Goal: Ask a question: Seek information or help from site administrators or community

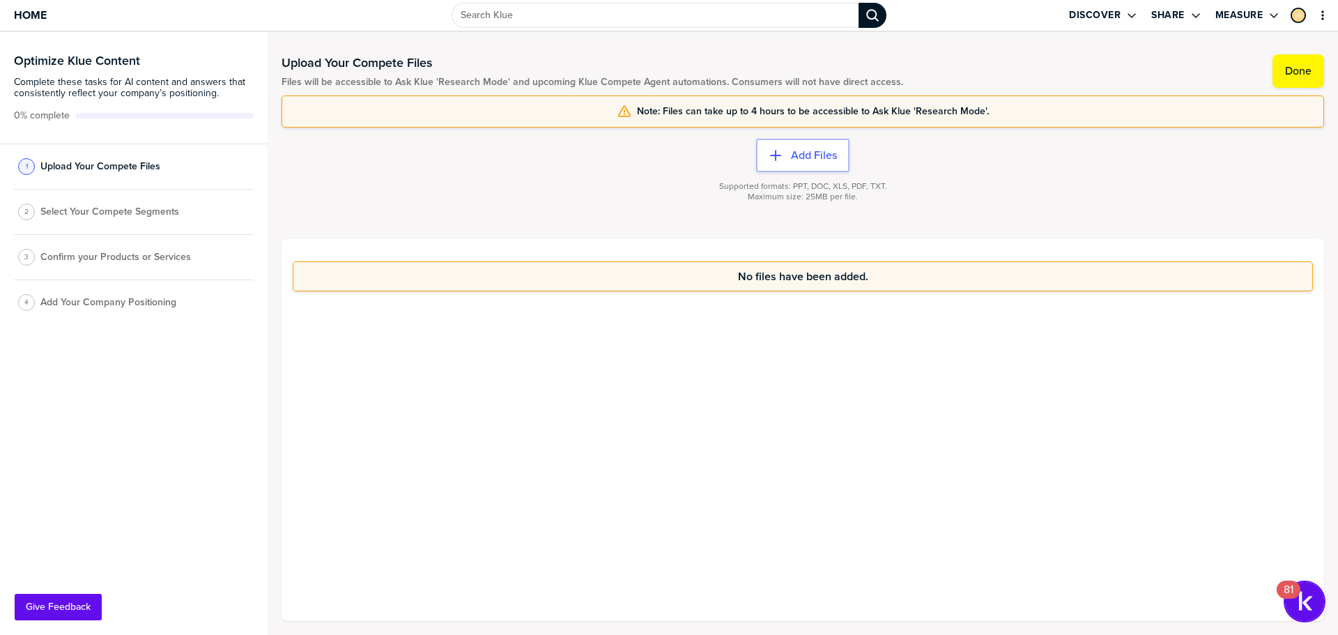
click at [1293, 593] on div "81" at bounding box center [1289, 599] width 10 height 18
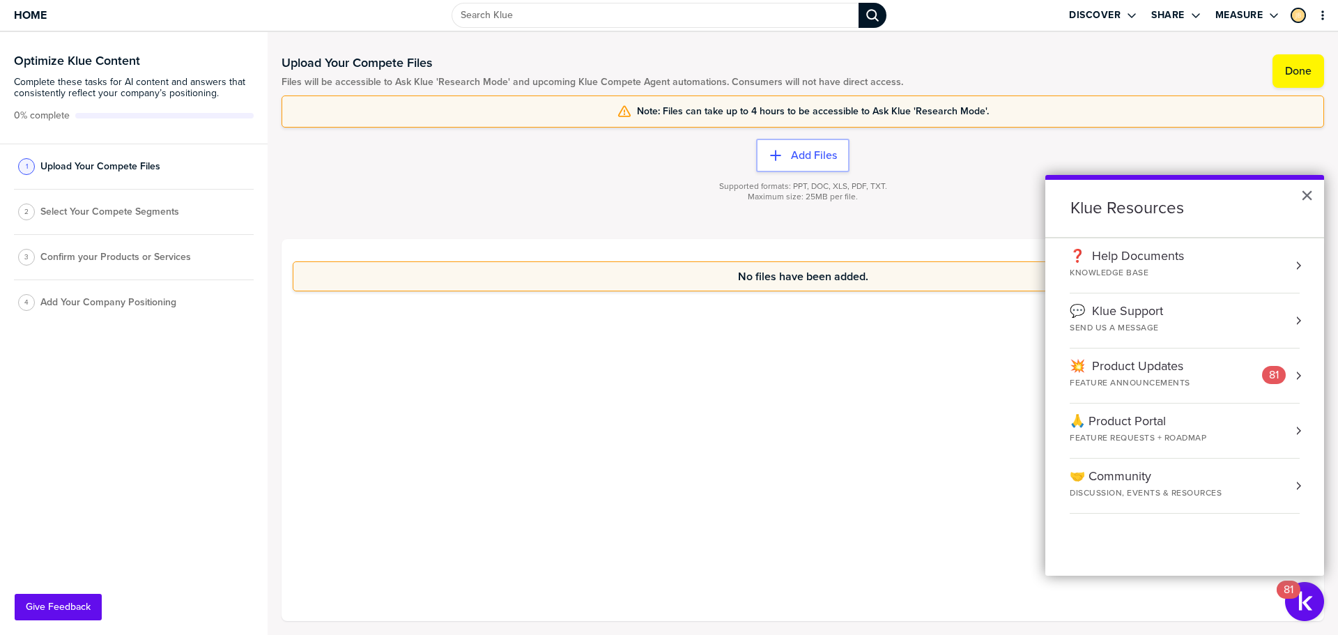
click at [1161, 309] on div "💬 Klue Support" at bounding box center [1130, 311] width 121 height 15
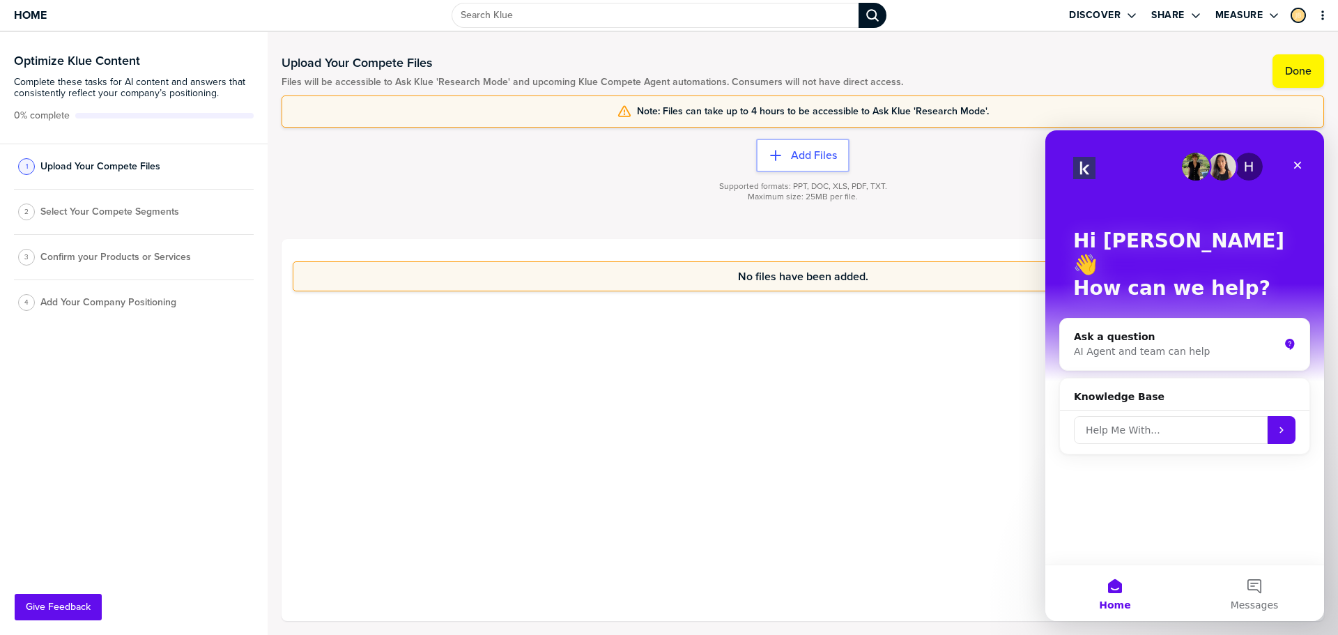
click at [1103, 416] on input "Help Me With..." at bounding box center [1171, 430] width 194 height 28
click at [1108, 529] on div "H Hi [PERSON_NAME] 👋 How can we help? Ask a question AI Agent and team can help…" at bounding box center [1185, 347] width 279 height 434
click at [1108, 416] on input "Help Me With..." at bounding box center [1171, 430] width 194 height 28
type input "u"
type input "a"
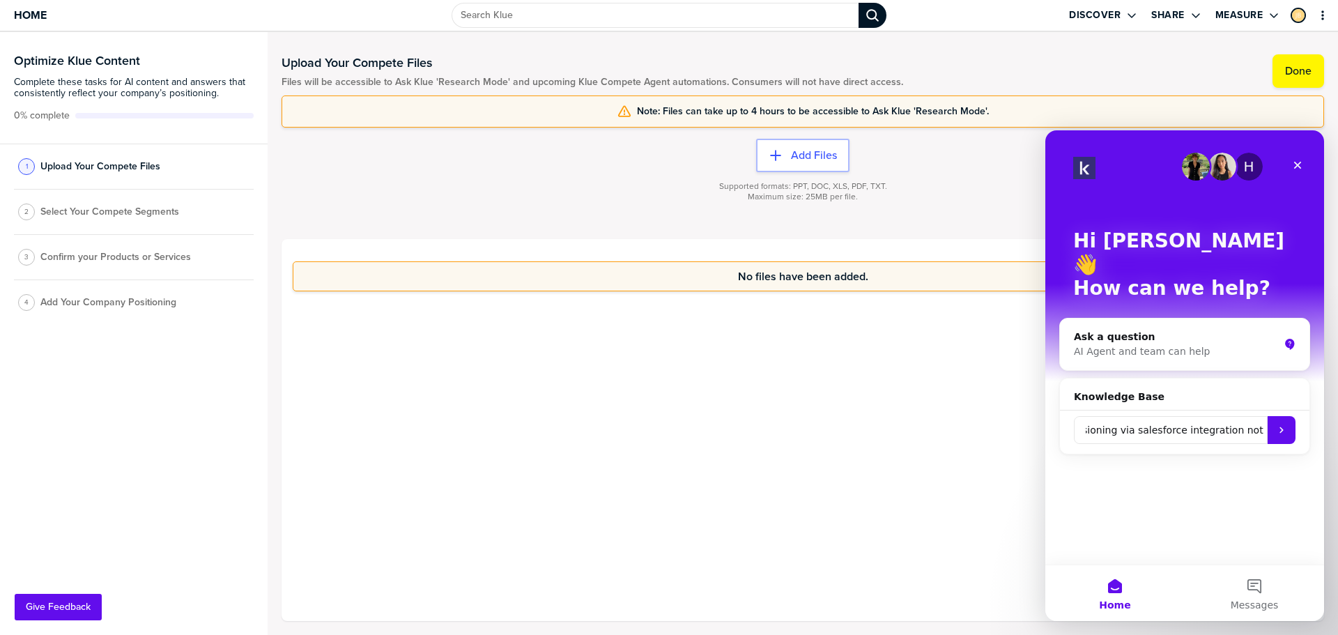
scroll to position [0, 59]
type input "user provisioning via salesforce integration not working"
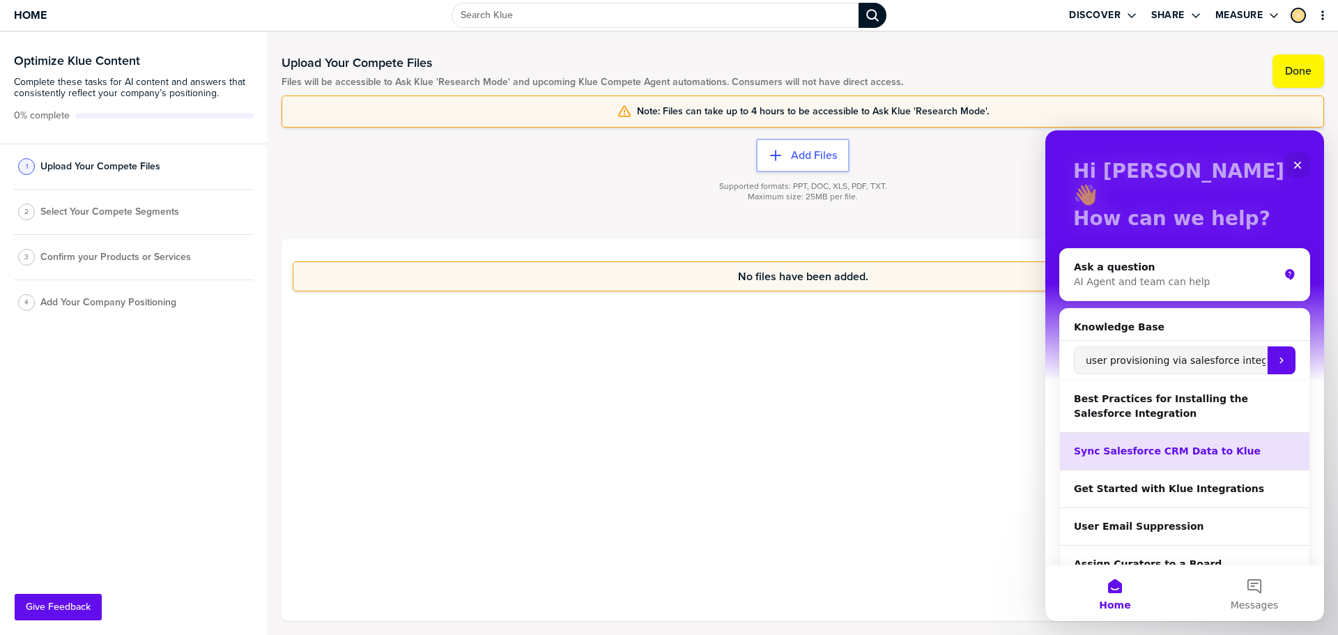
scroll to position [70, 0]
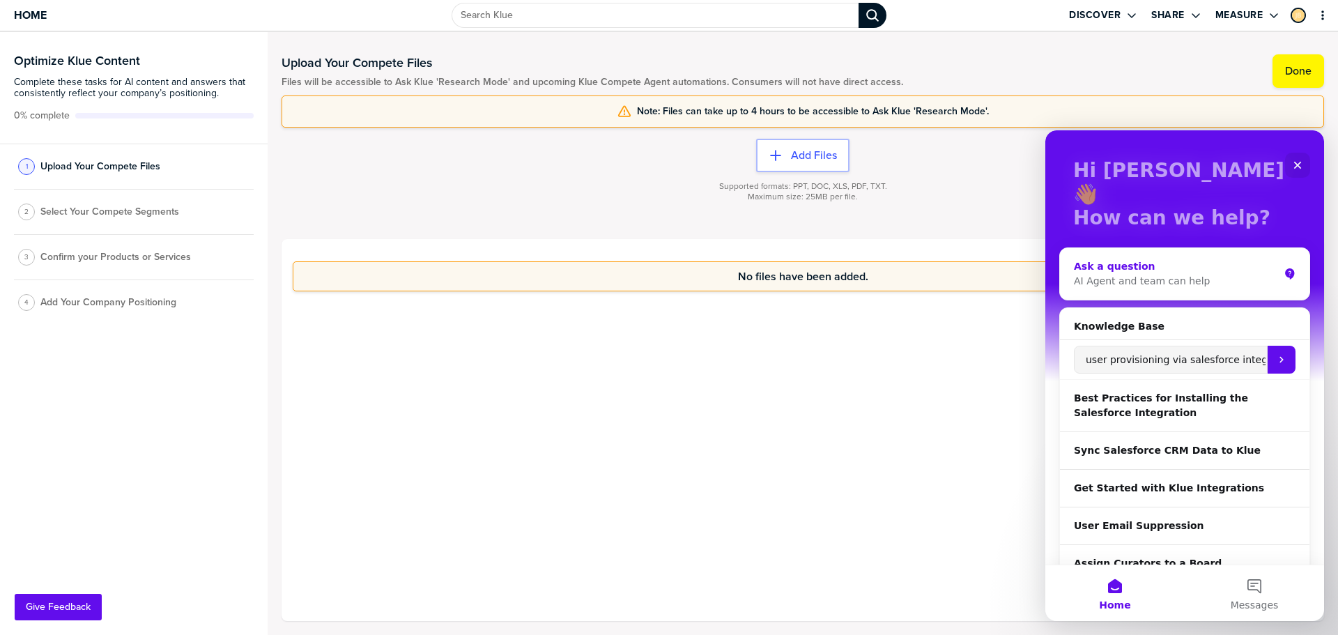
click at [1132, 274] on div "AI Agent and team can help" at bounding box center [1176, 281] width 205 height 15
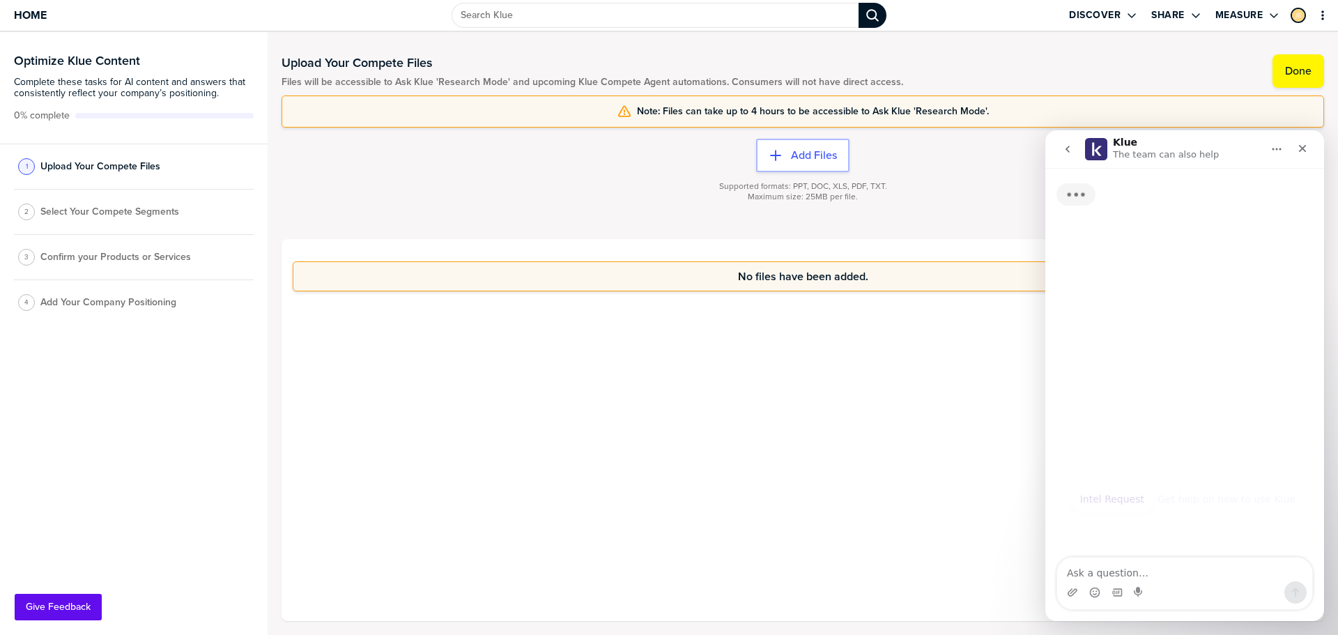
scroll to position [0, 0]
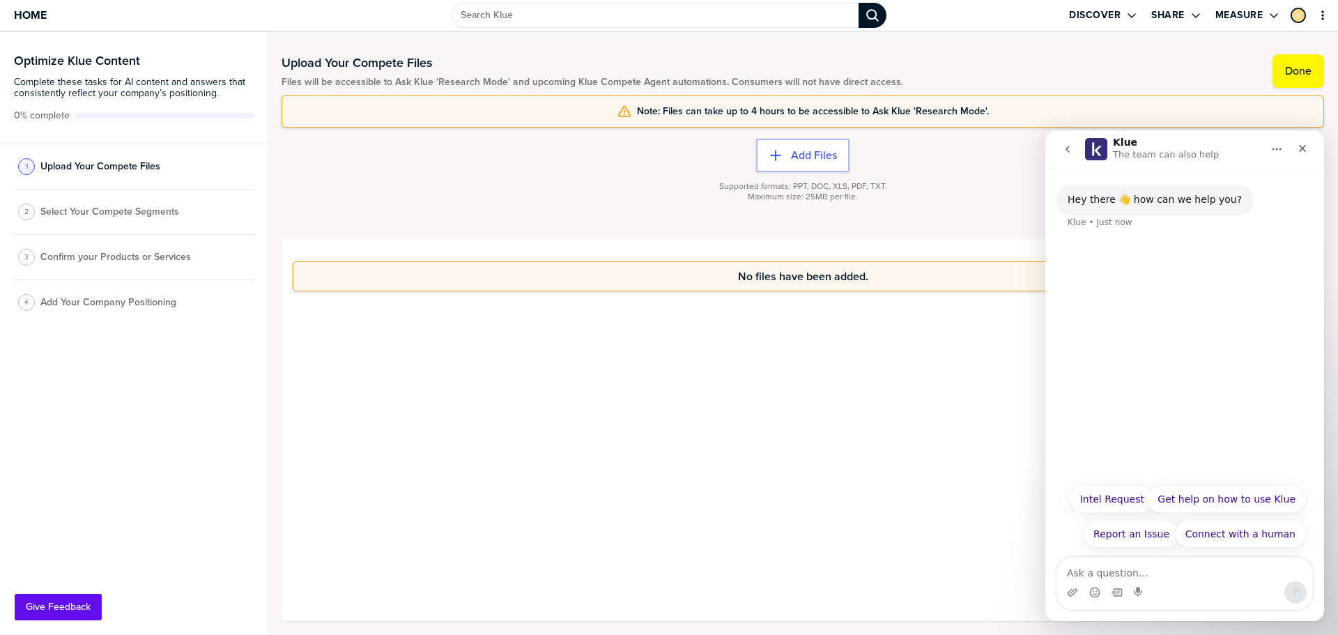
click at [1122, 574] on textarea "Ask a question…" at bounding box center [1184, 570] width 255 height 24
click at [1131, 537] on button "Report an Issue" at bounding box center [1131, 534] width 97 height 28
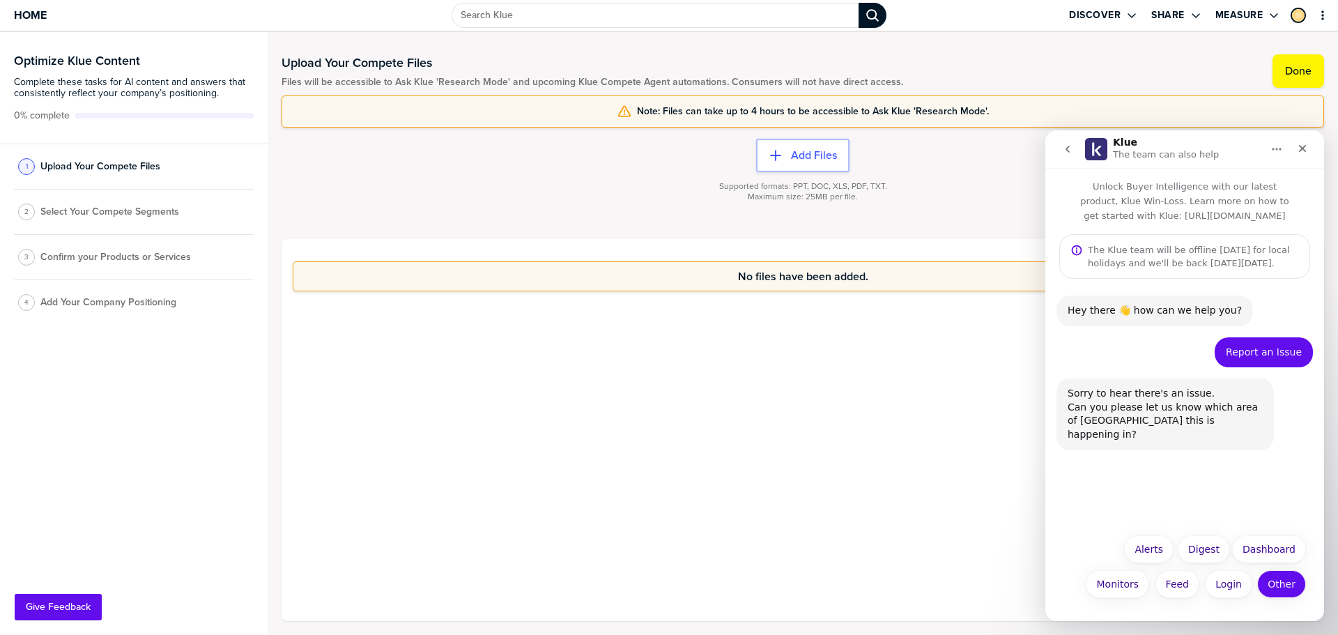
click at [1286, 583] on button "Other" at bounding box center [1281, 584] width 49 height 28
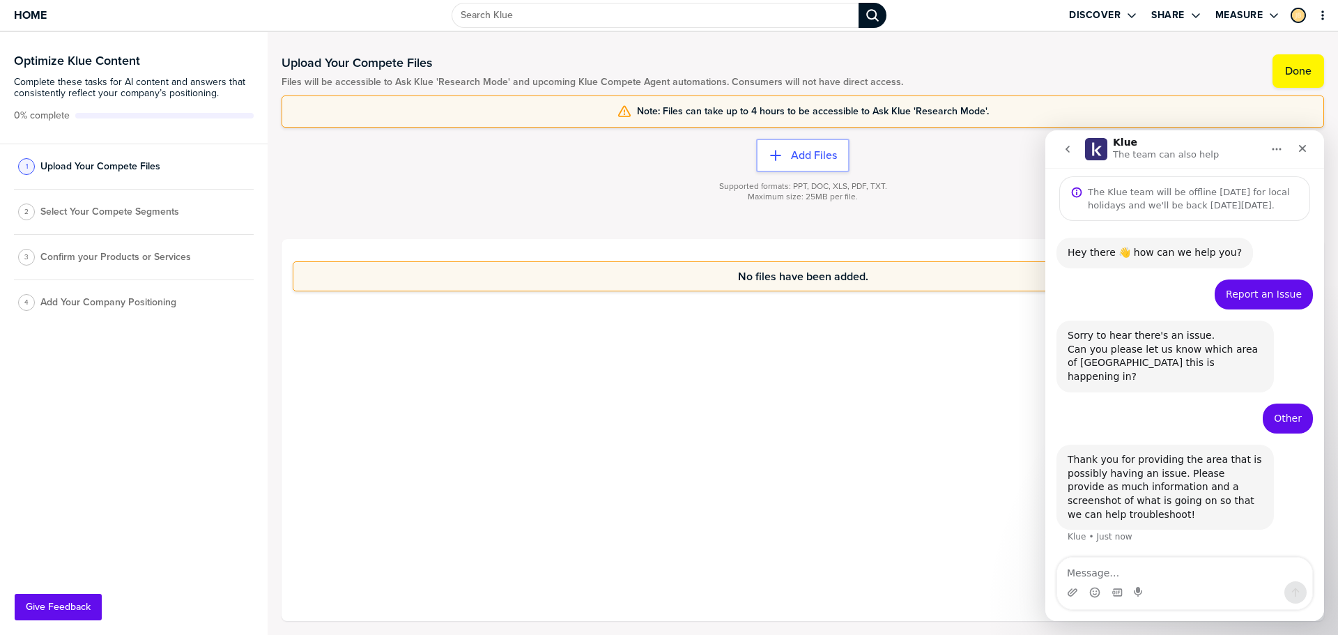
scroll to position [59, 0]
click at [1135, 569] on textarea "Message…" at bounding box center [1184, 570] width 255 height 24
type textarea "O"
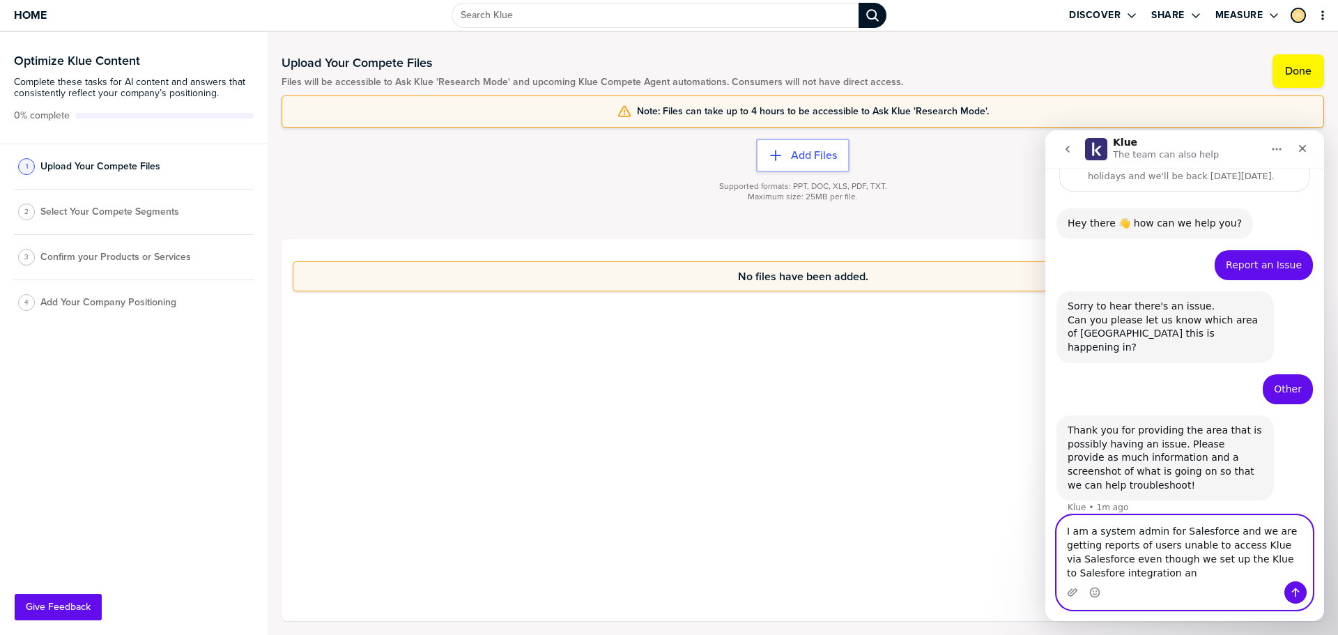
scroll to position [101, 0]
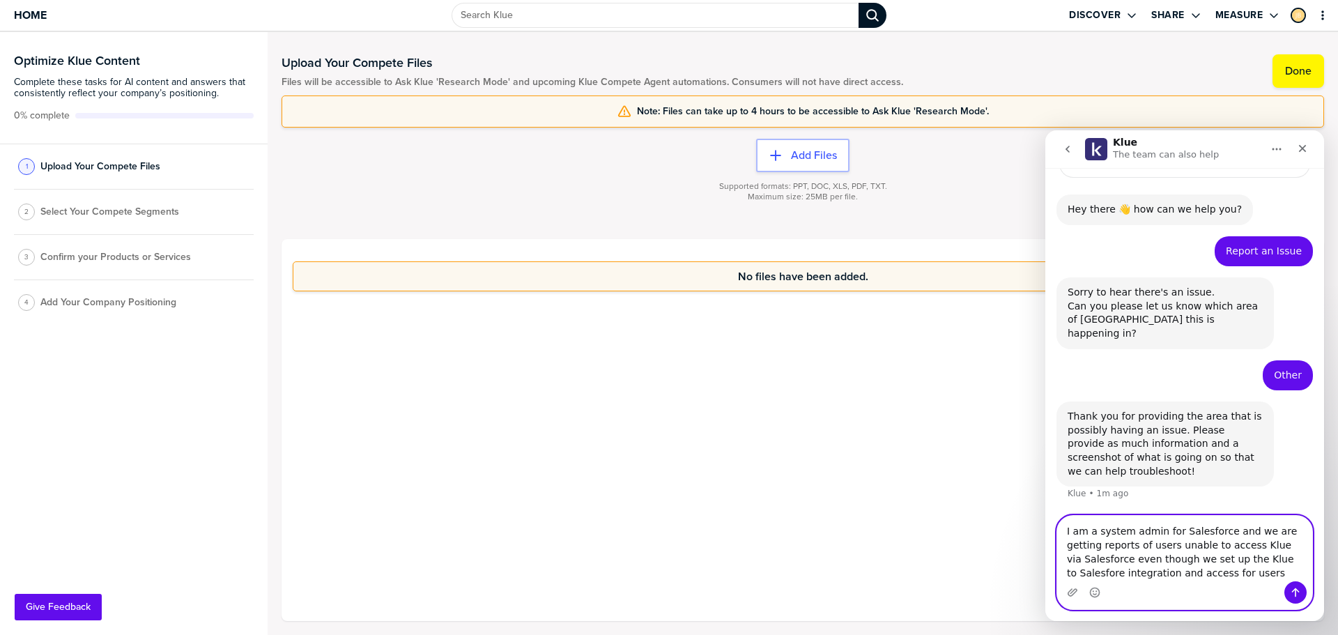
click at [1136, 560] on textarea "I am a system admin for Salesforce and we are getting reports of users unable t…" at bounding box center [1184, 549] width 255 height 66
drag, startPoint x: 1137, startPoint y: 559, endPoint x: 1167, endPoint y: 557, distance: 30.0
click at [1167, 557] on textarea "I am a system admin for Salesforce and we are getting reports of users unable t…" at bounding box center [1184, 549] width 255 height 66
click at [1158, 576] on textarea "I am a system admin for Salesforce and we are getting reports of users unable t…" at bounding box center [1184, 549] width 255 height 66
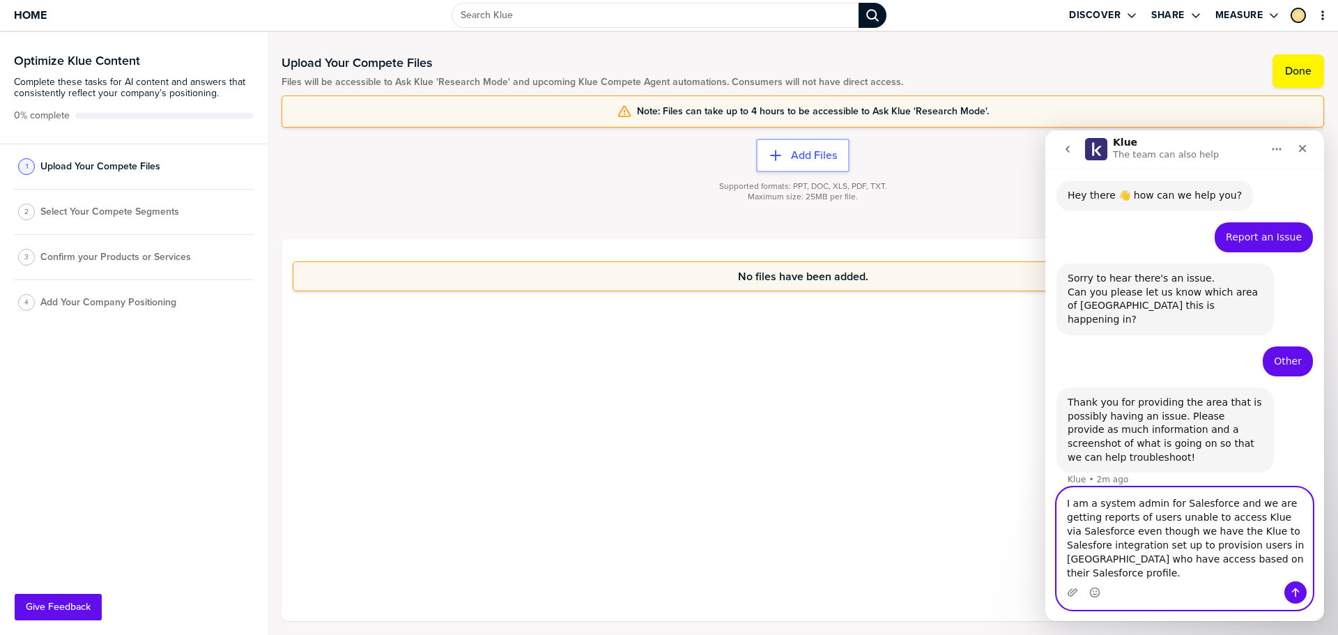
click at [1186, 575] on textarea "I am a system admin for Salesforce and we are getting reports of users unable t…" at bounding box center [1184, 534] width 255 height 93
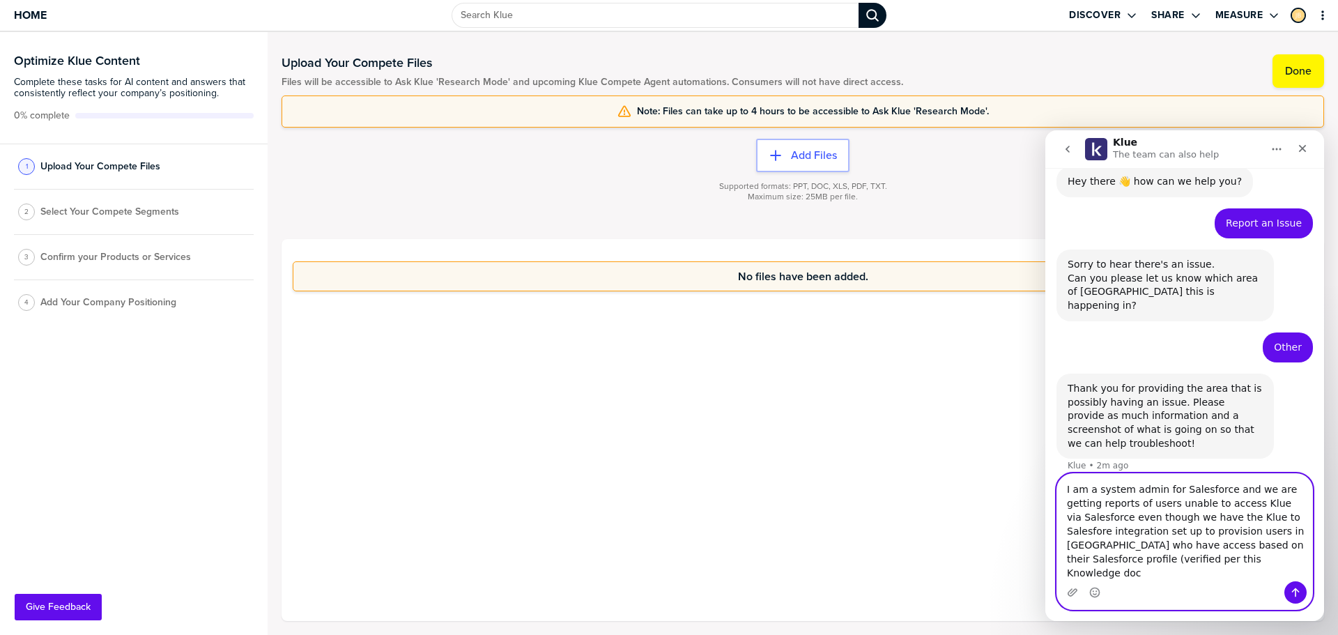
paste textarea "[URL][DOMAIN_NAME]"
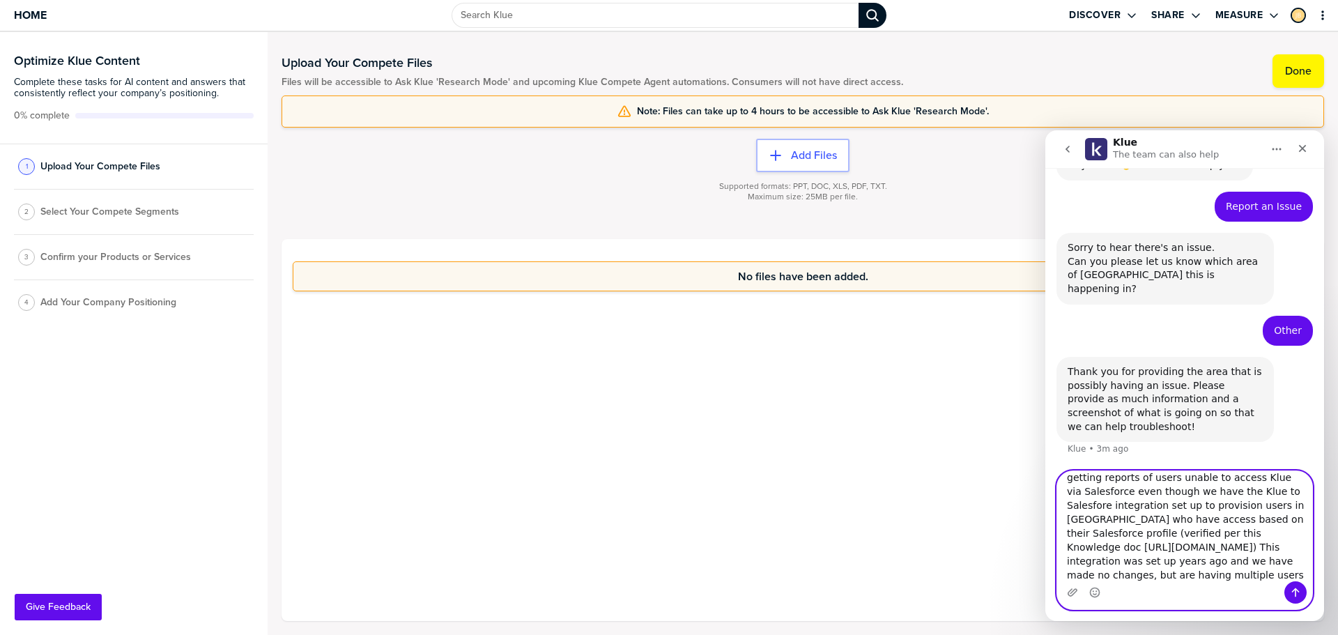
scroll to position [37, 0]
type textarea "I am a system admin for Salesforce and we are getting reports of users unable t…"
click at [1072, 595] on icon "Upload attachment" at bounding box center [1072, 592] width 11 height 11
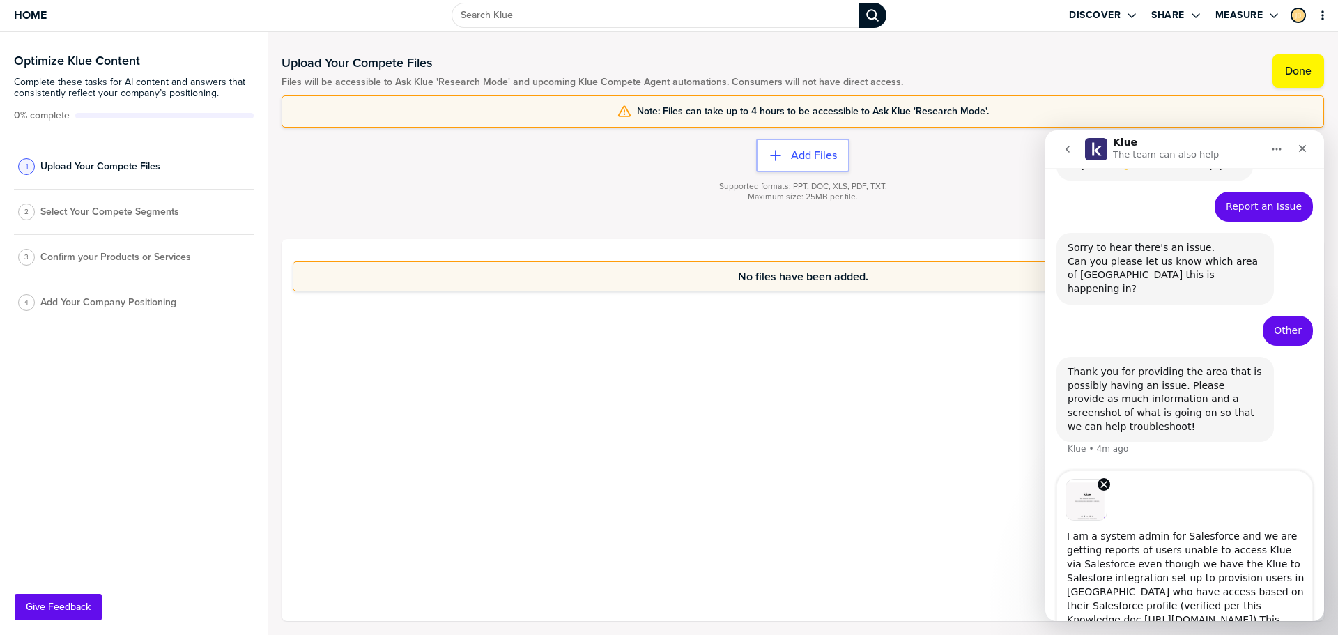
click at [1101, 576] on textarea "I am a system admin for Salesforce and we are getting reports of users unable t…" at bounding box center [1184, 576] width 255 height 110
type textarea "I am a system admin for Salesforce and we are getting reports of users unable t…"
click at [1316, 425] on div "Hey there 👋 how can we help you? [GEOGRAPHIC_DATA] • 4m ago Report an Issue [PE…" at bounding box center [1185, 302] width 279 height 339
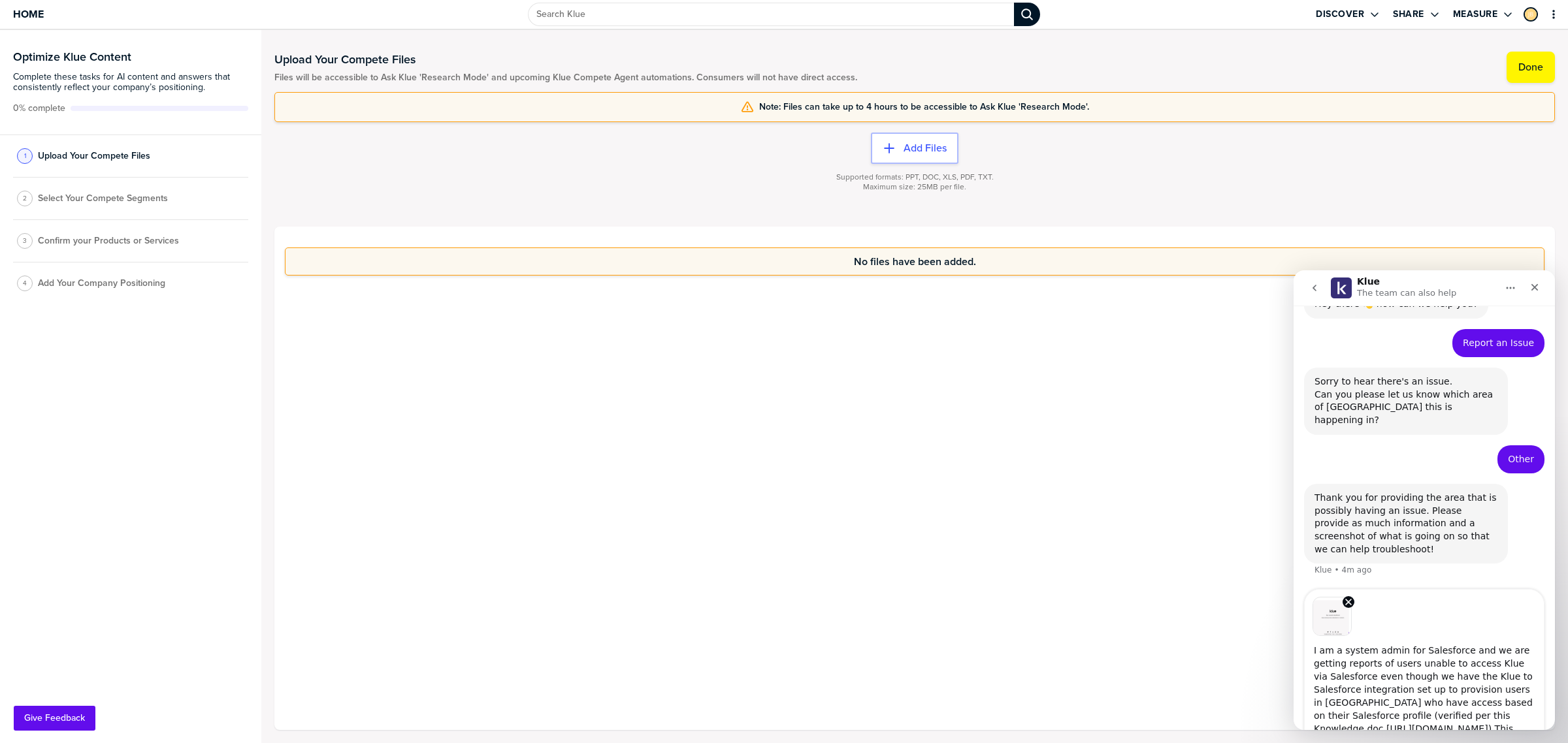
scroll to position [136, 0]
drag, startPoint x: 1134, startPoint y: 1, endPoint x: 1241, endPoint y: 468, distance: 479.1
click at [1241, 468] on div "No files have been added." at bounding box center [915, 478] width 1280 height 503
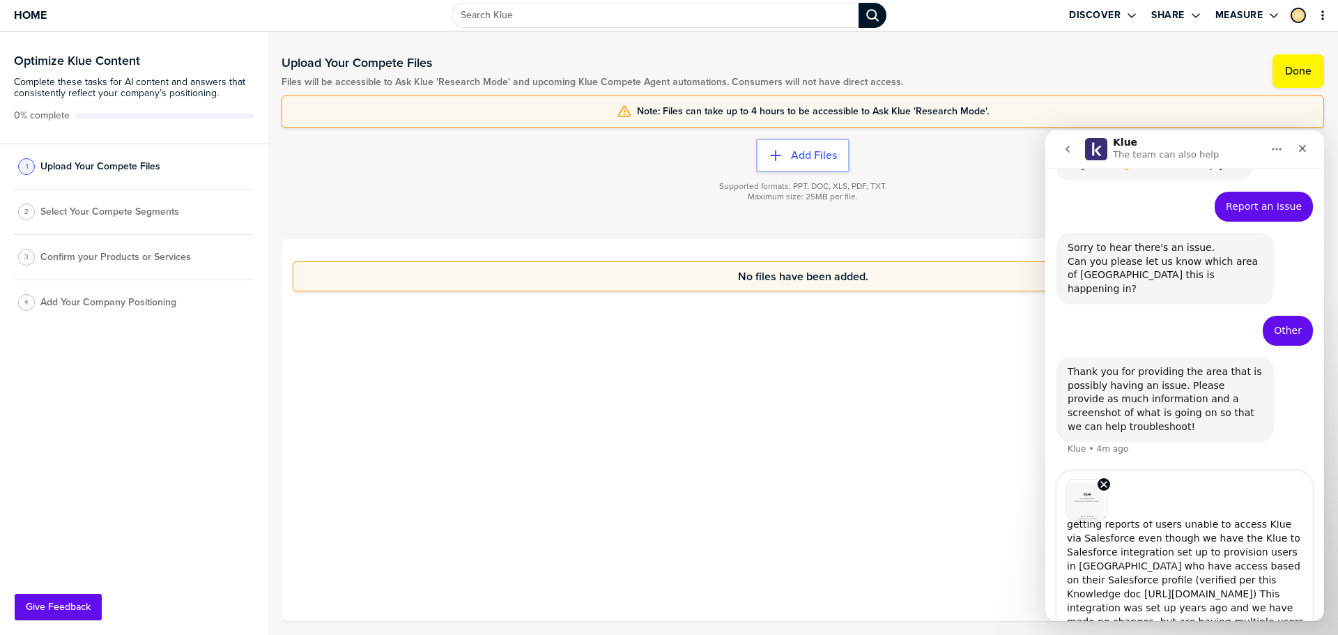
scroll to position [39, 0]
click at [1203, 606] on textarea "I am a system admin for Salesforce and we are getting reports of users unable t…" at bounding box center [1184, 576] width 255 height 110
click at [1265, 620] on textarea "I am a system admin for Salesforce and we are getting reports of users unable t…" at bounding box center [1184, 576] width 255 height 110
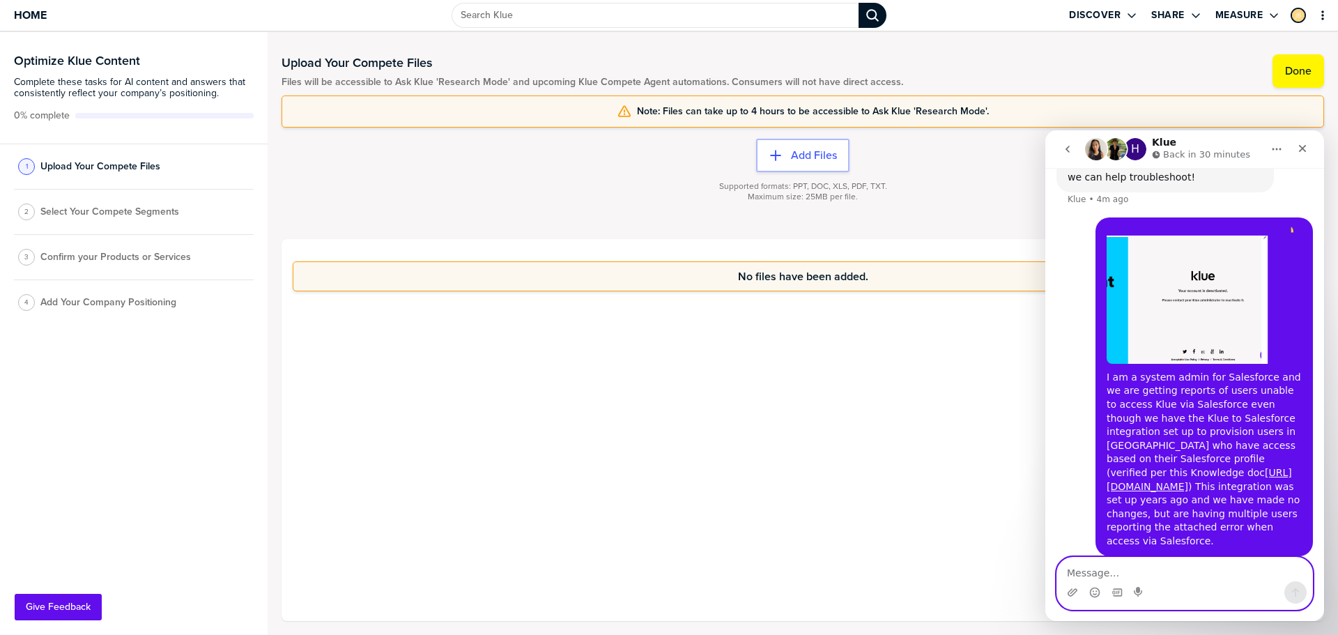
scroll to position [434, 0]
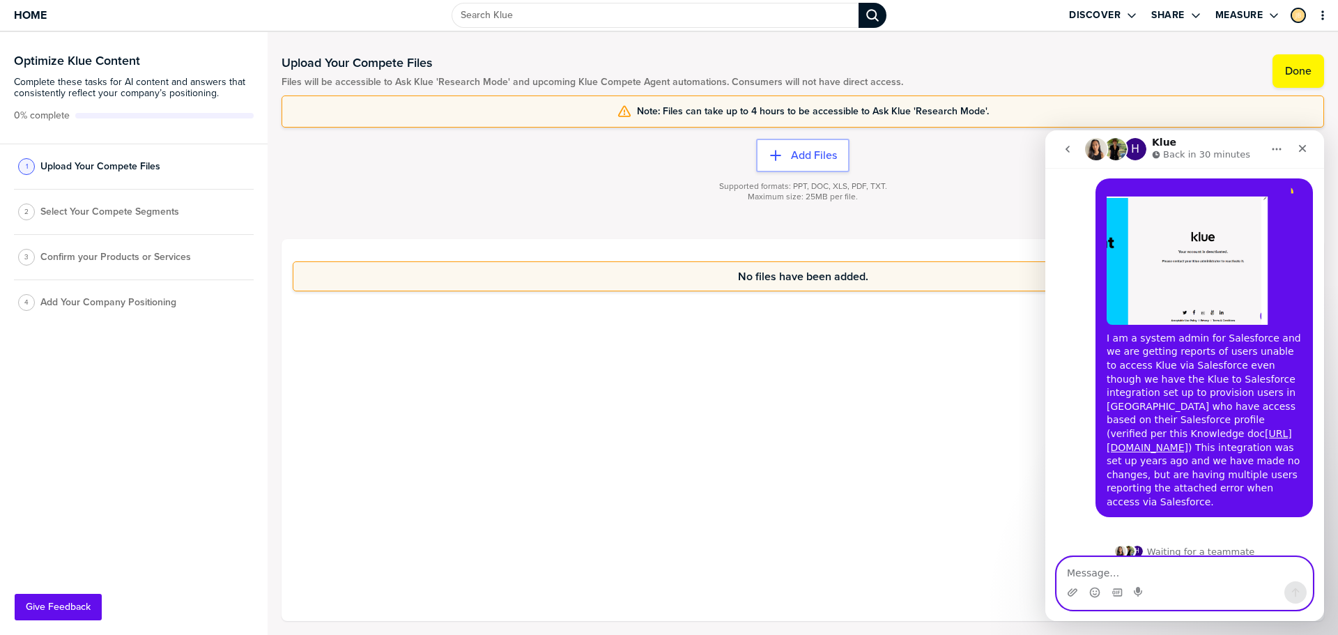
click at [1100, 569] on textarea "Message…" at bounding box center [1184, 570] width 255 height 24
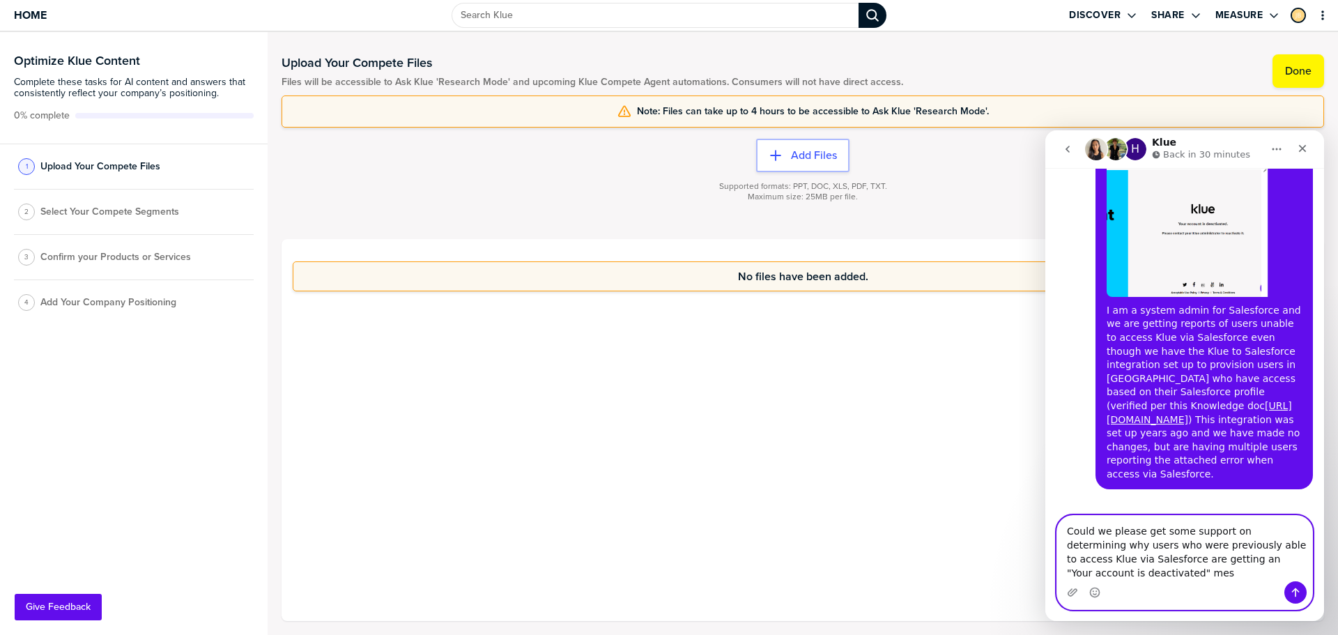
scroll to position [476, 0]
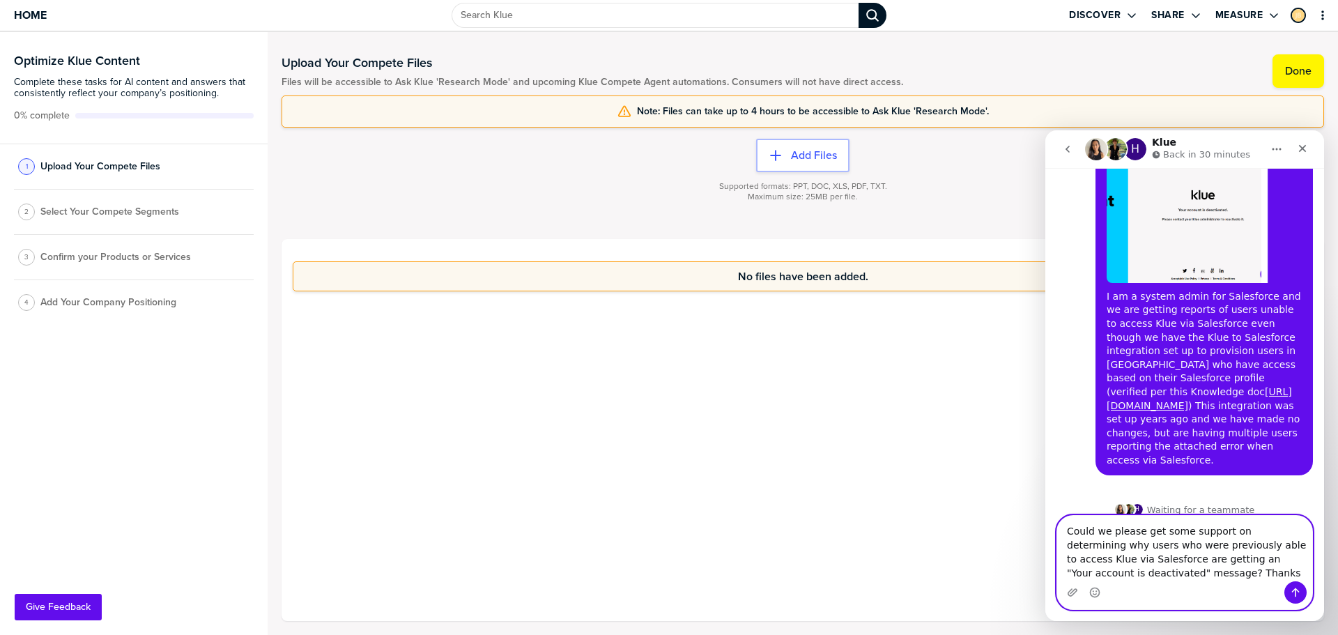
type textarea "Could we please get some support on determining why users who were previously a…"
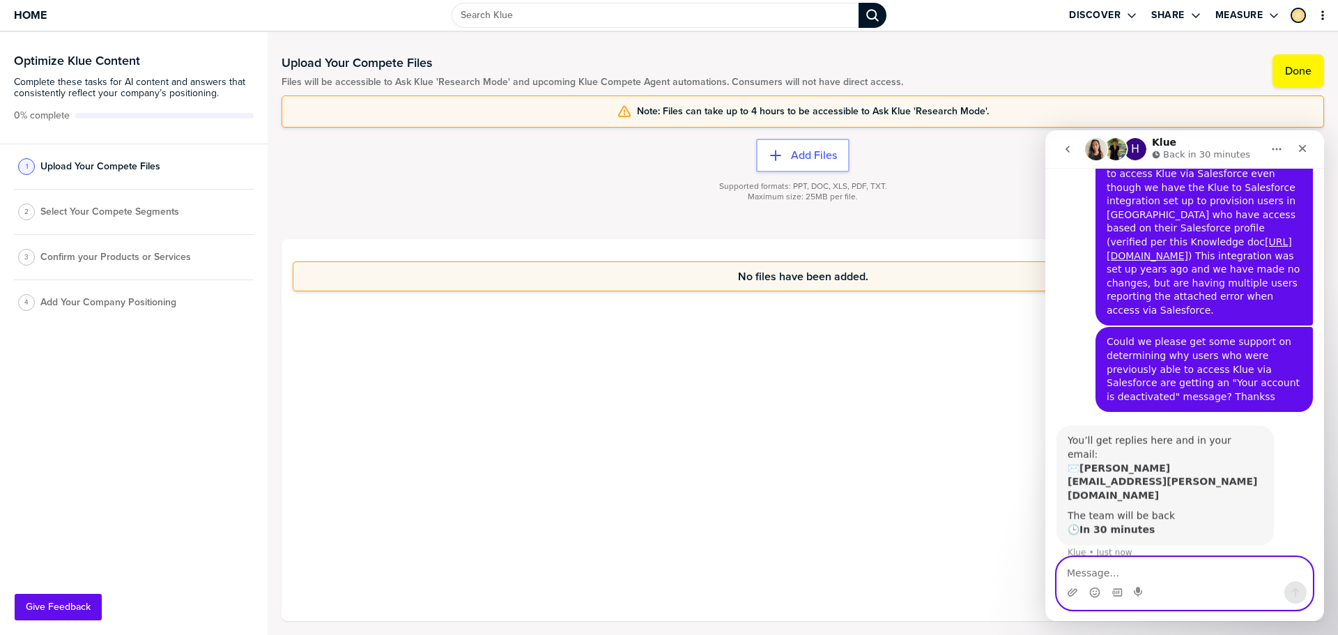
scroll to position [611, 0]
